Goal: Task Accomplishment & Management: Complete application form

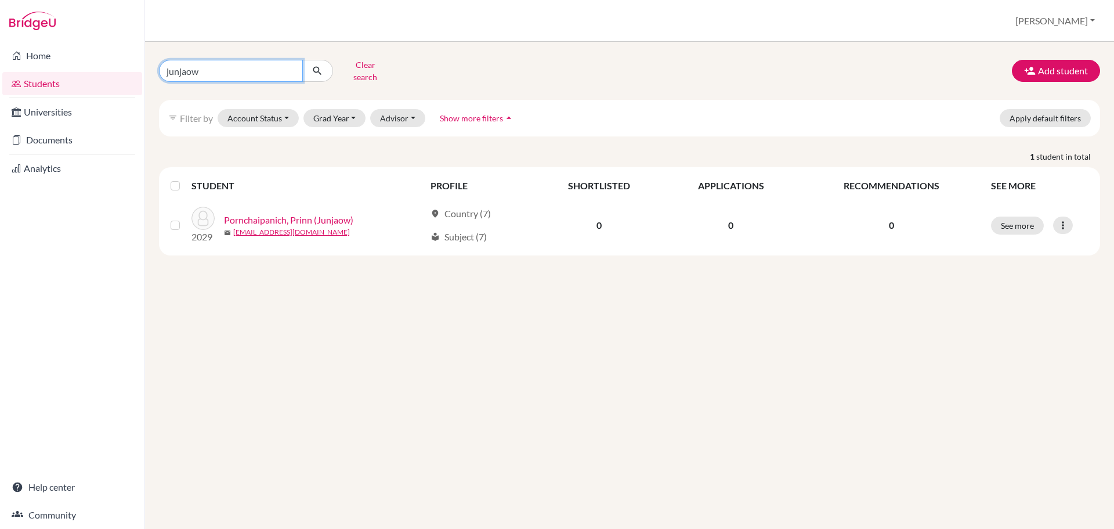
click at [193, 72] on input "junjaow" at bounding box center [231, 71] width 144 height 22
click at [1051, 65] on button "Add student" at bounding box center [1056, 71] width 88 height 22
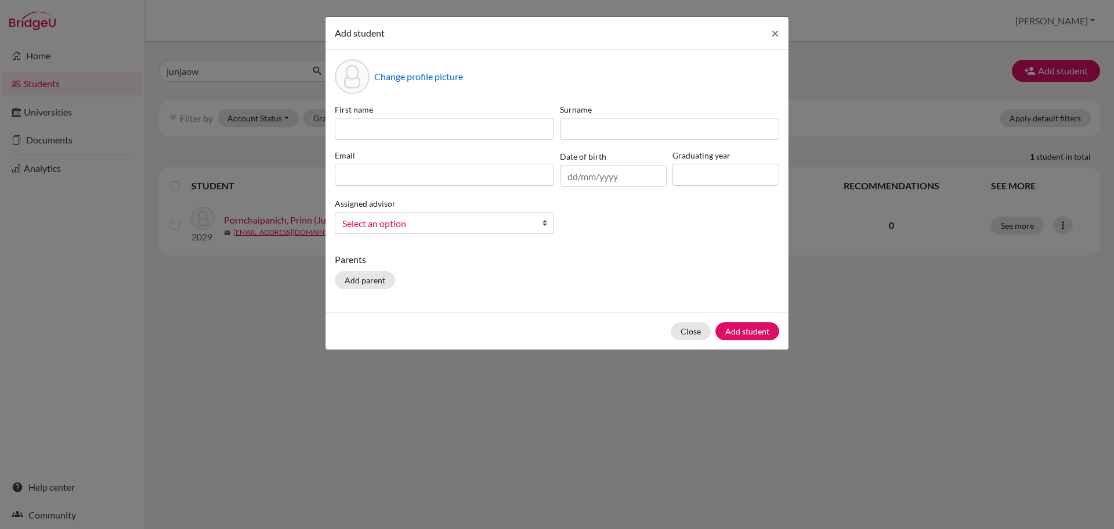
click at [399, 113] on label "First name" at bounding box center [444, 109] width 219 height 12
click at [395, 125] on input at bounding box center [444, 129] width 219 height 22
paste input "Margaux"
type input "Margaux"
click at [608, 127] on input at bounding box center [669, 129] width 219 height 22
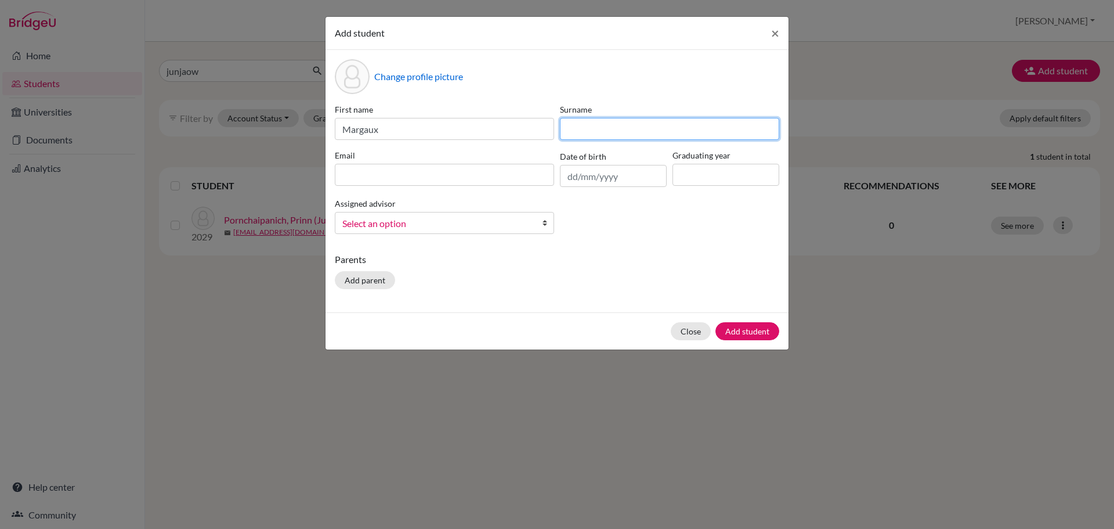
paste input "Lin"
type input "Lin"
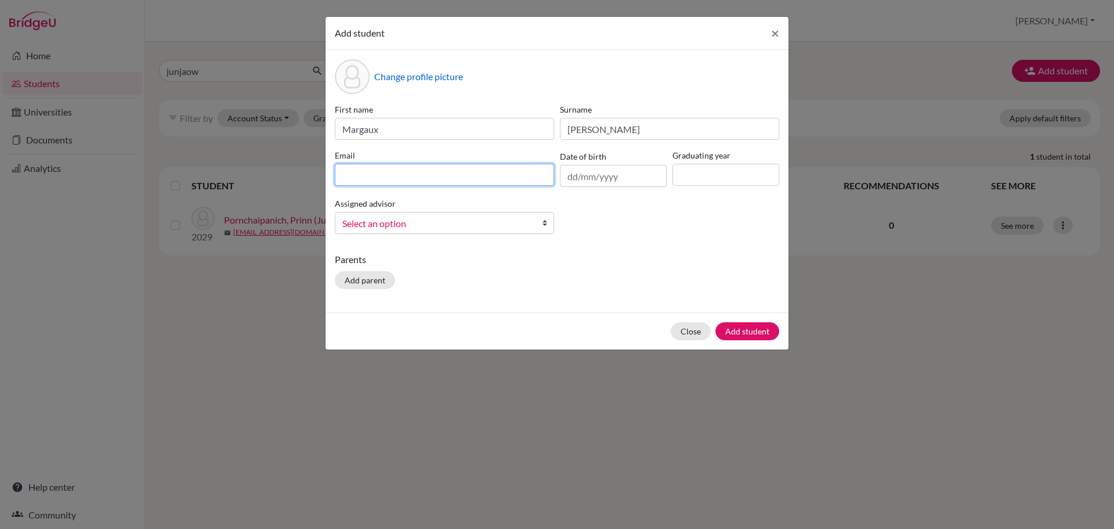
click at [409, 181] on input at bounding box center [444, 175] width 219 height 22
paste input "[EMAIL_ADDRESS][DOMAIN_NAME]"
type input "[EMAIL_ADDRESS][DOMAIN_NAME]"
click at [646, 182] on input "text" at bounding box center [613, 176] width 107 height 22
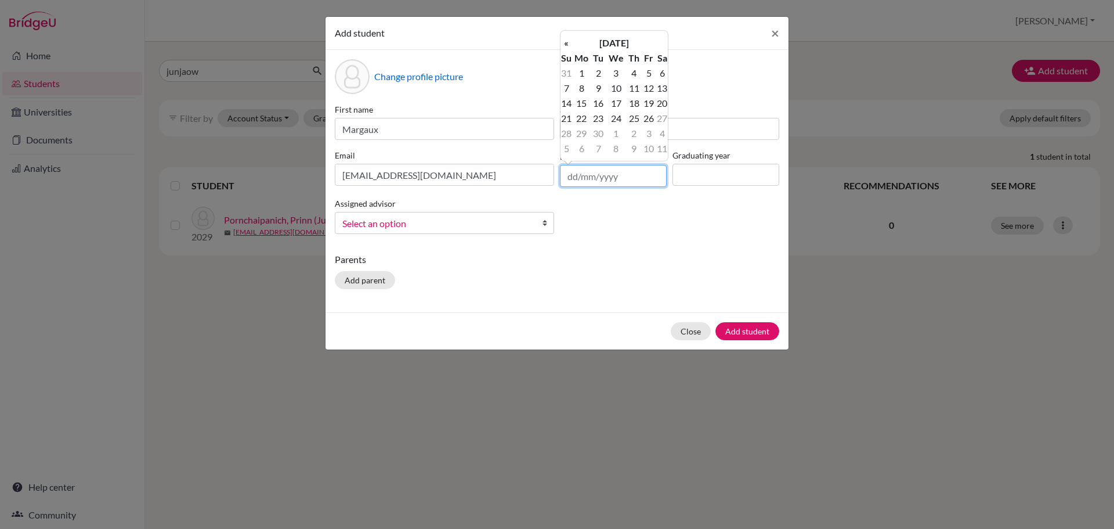
paste input "15/09/2011"
click at [569, 42] on th "«" at bounding box center [567, 42] width 12 height 15
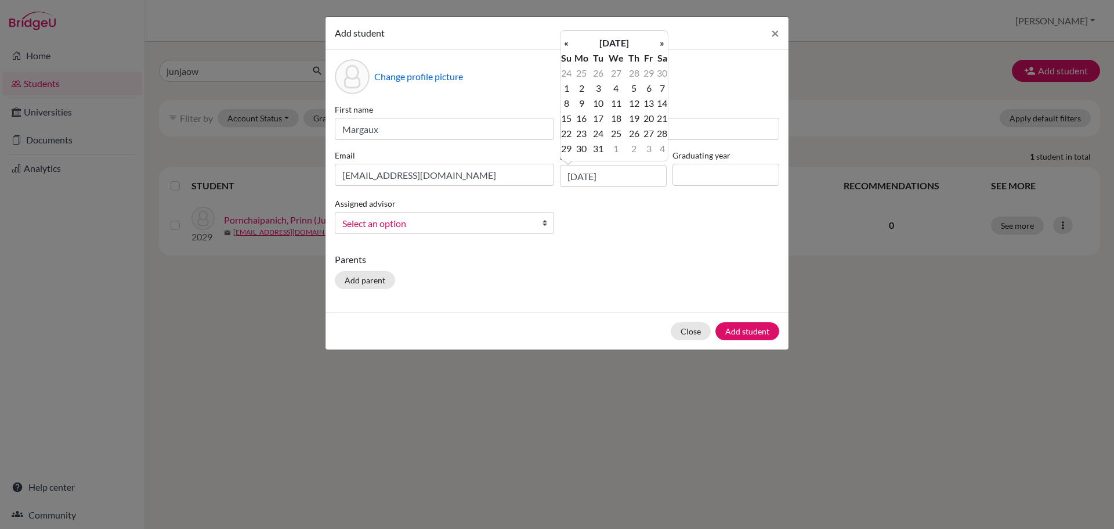
click at [569, 42] on th "«" at bounding box center [567, 42] width 12 height 15
click at [652, 106] on td "15" at bounding box center [649, 103] width 15 height 15
type input "15/04/2011"
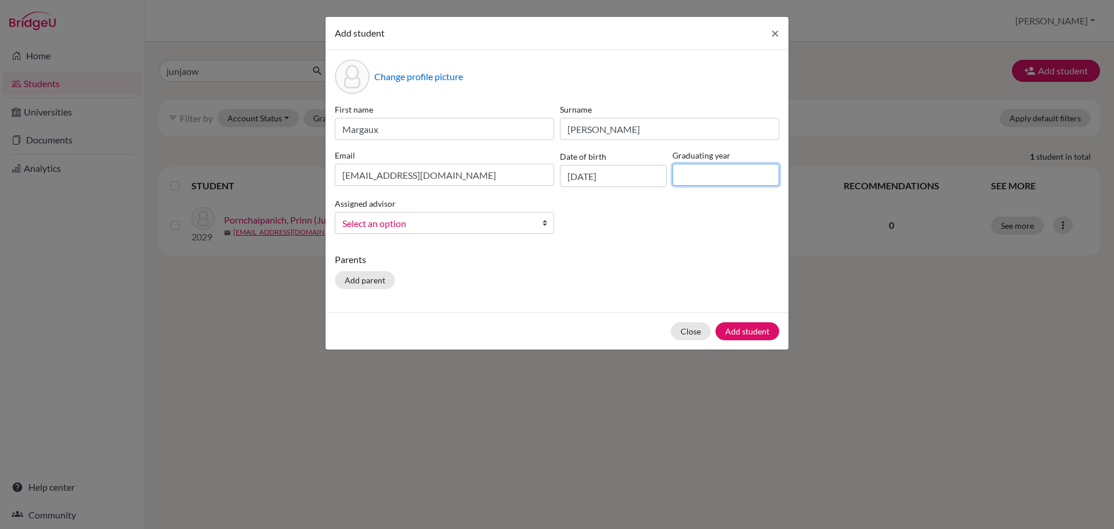
click at [713, 178] on input at bounding box center [726, 175] width 107 height 22
type input "2029"
click at [524, 225] on span "Select an option" at bounding box center [436, 223] width 189 height 15
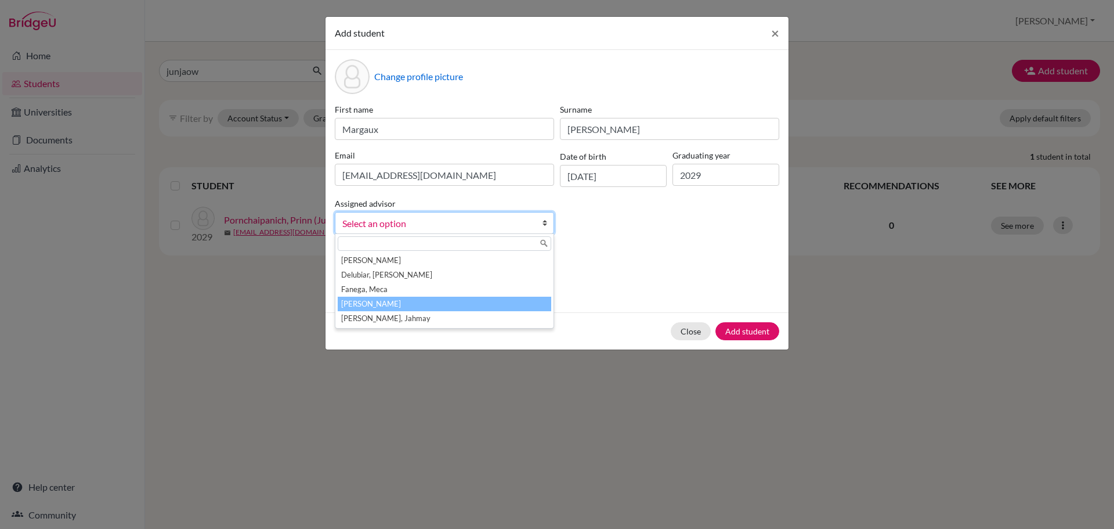
click at [463, 300] on li "Jochico, Andre" at bounding box center [445, 304] width 214 height 15
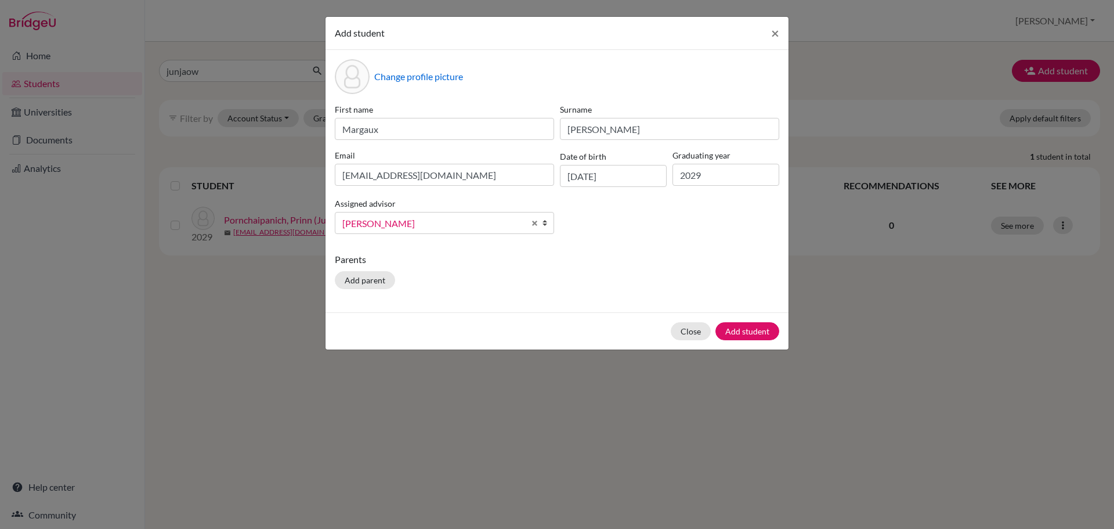
click at [625, 283] on div "Parents Add parent" at bounding box center [557, 273] width 445 height 41
click at [749, 324] on button "Add student" at bounding box center [748, 331] width 64 height 18
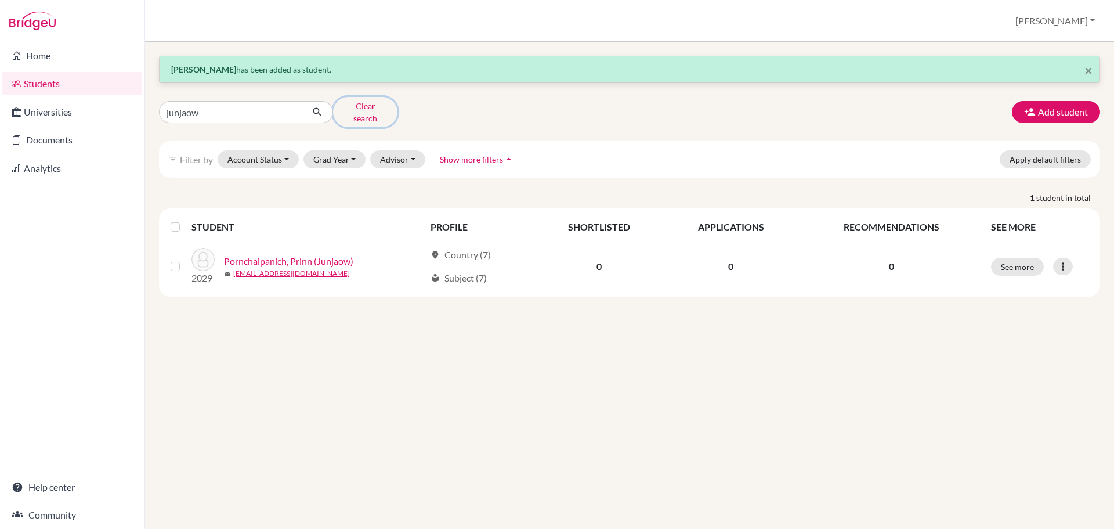
click at [354, 107] on button "Clear search" at bounding box center [365, 112] width 64 height 30
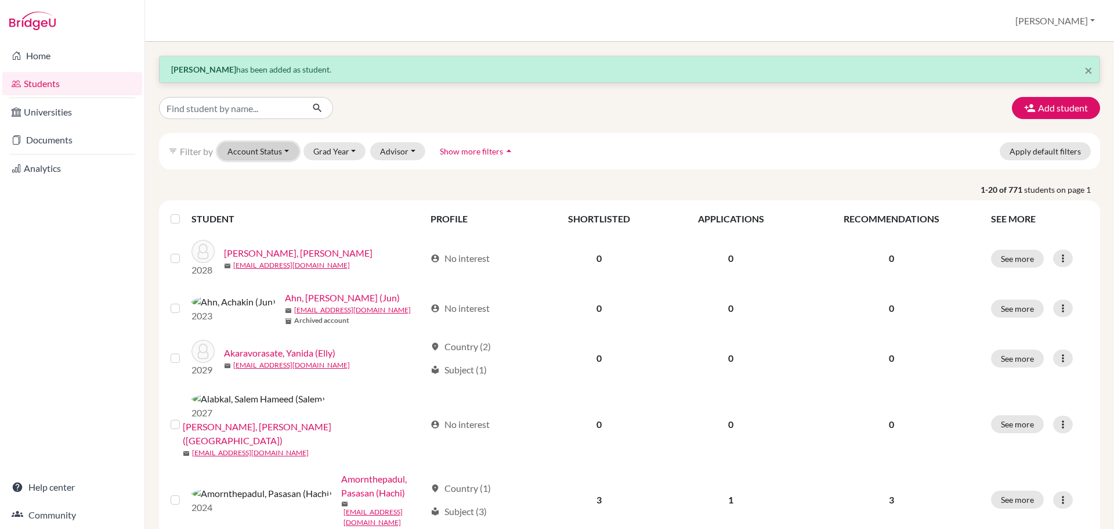
click at [282, 146] on button "Account Status" at bounding box center [258, 151] width 81 height 18
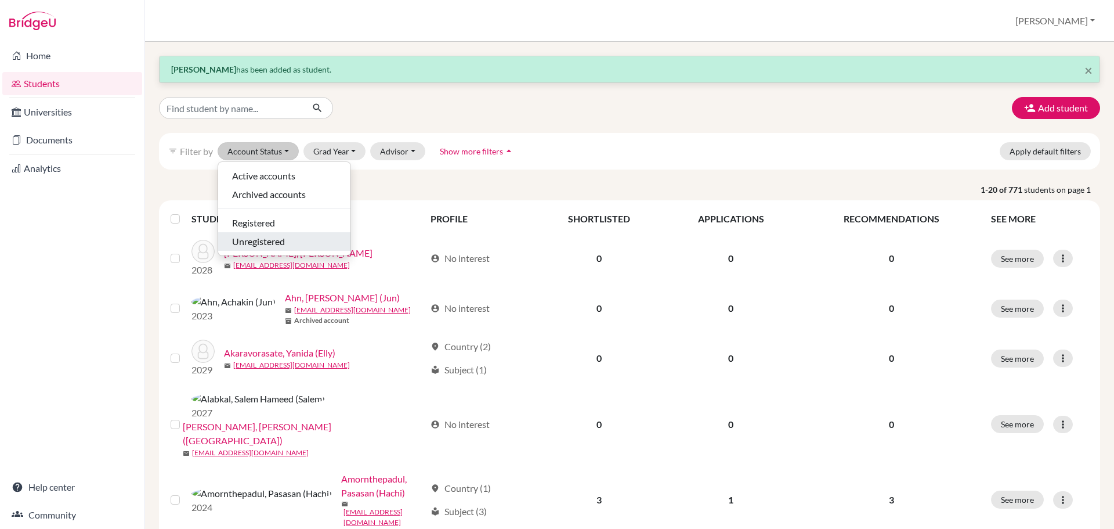
click at [282, 236] on span "Unregistered" at bounding box center [258, 242] width 53 height 14
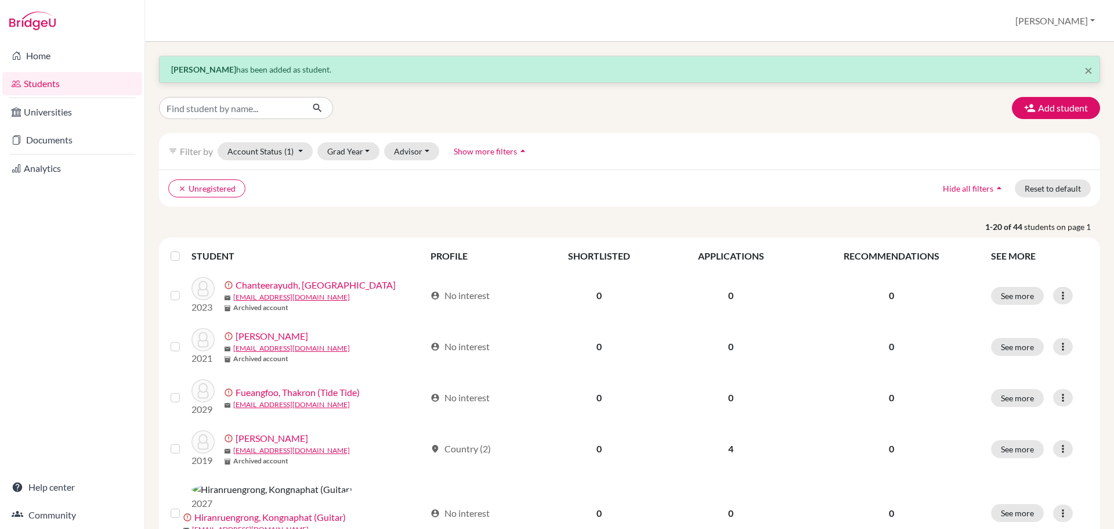
click at [34, 21] on img at bounding box center [32, 21] width 46 height 19
click at [17, 63] on link "Home" at bounding box center [72, 55] width 140 height 23
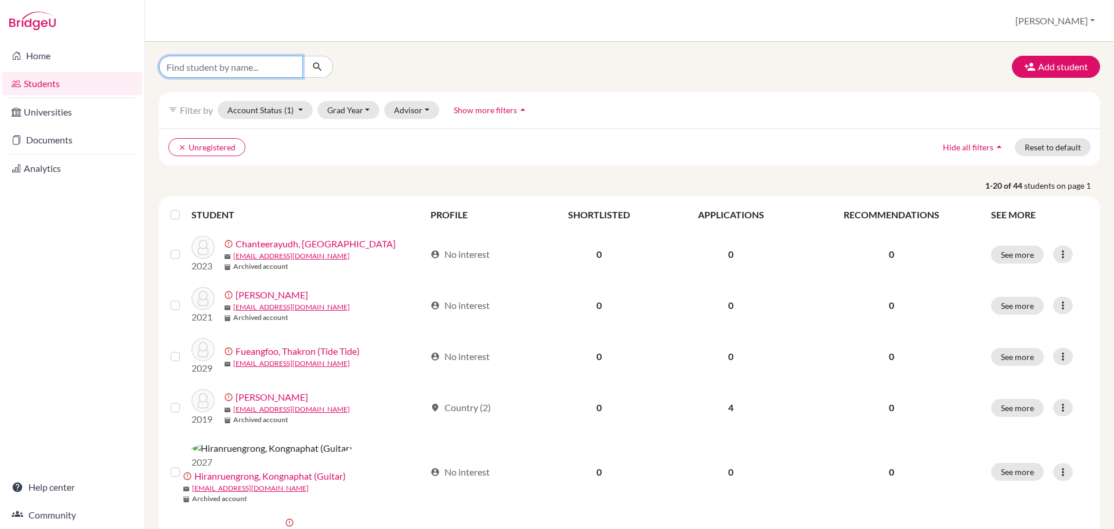
drag, startPoint x: 0, startPoint y: 0, endPoint x: 246, endPoint y: 71, distance: 256.1
click at [246, 71] on input "Find student by name..." at bounding box center [231, 67] width 144 height 22
type input "[PERSON_NAME]"
click button "submit" at bounding box center [317, 67] width 31 height 22
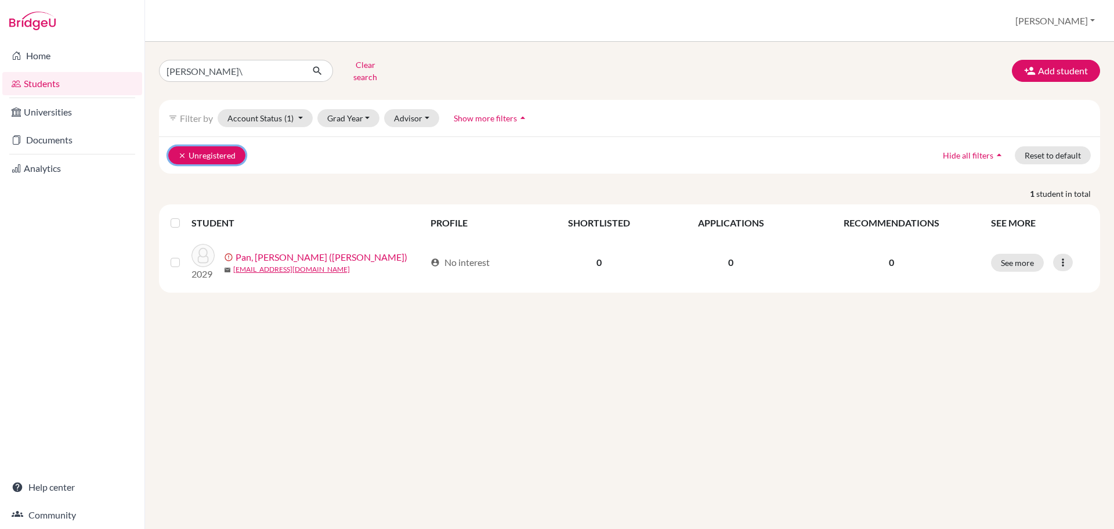
click at [182, 153] on button "clear Unregistered" at bounding box center [206, 155] width 77 height 18
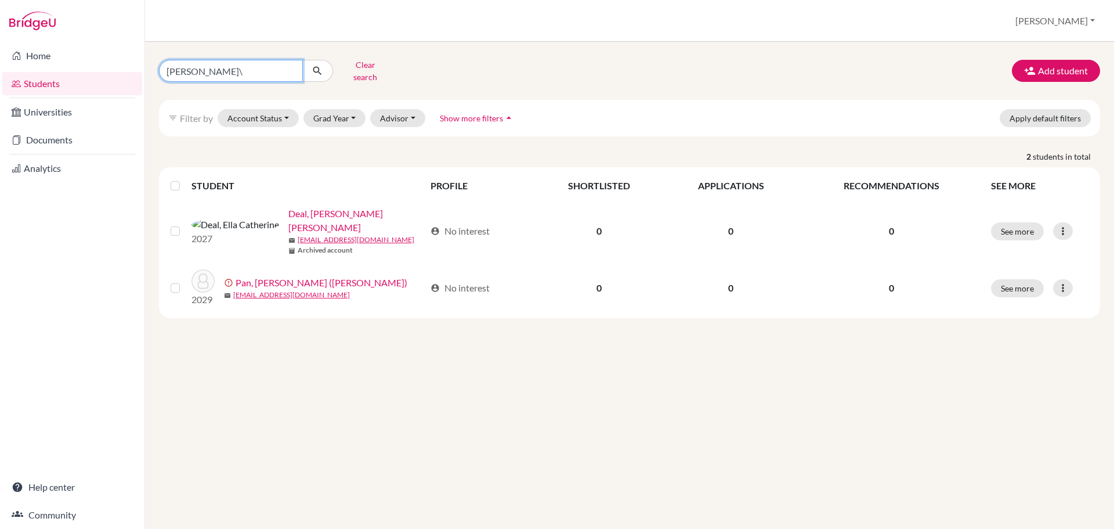
click at [222, 61] on input "[PERSON_NAME]\" at bounding box center [231, 71] width 144 height 22
type input "[PERSON_NAME]"
click button "submit" at bounding box center [317, 71] width 31 height 22
click at [31, 47] on link "Home" at bounding box center [72, 55] width 140 height 23
